Goal: Task Accomplishment & Management: Manage account settings

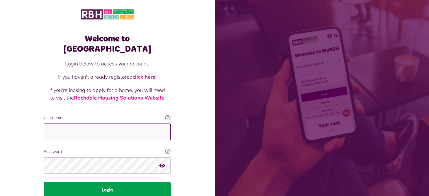
type input "**********"
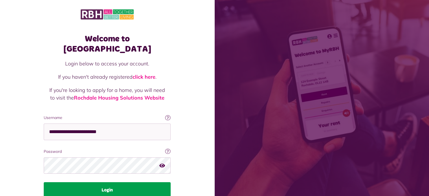
click at [122, 182] on button "Login" at bounding box center [107, 190] width 127 height 16
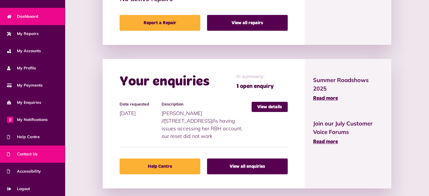
scroll to position [32, 0]
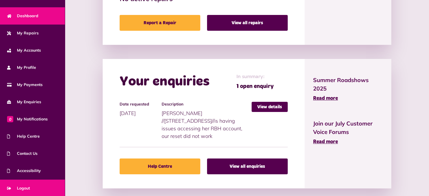
click at [28, 188] on span "Logout" at bounding box center [18, 188] width 23 height 6
